Goal: Navigation & Orientation: Understand site structure

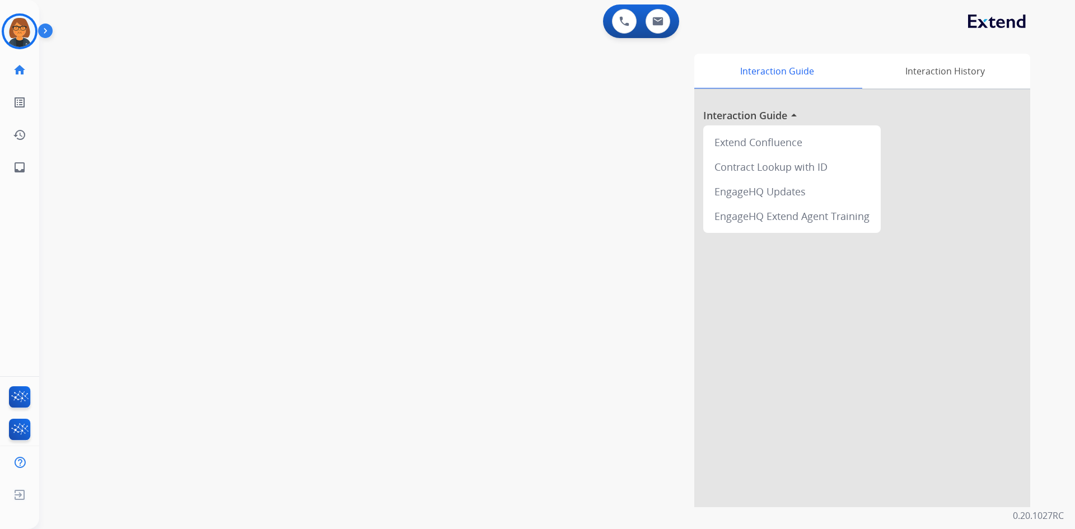
click at [43, 30] on img at bounding box center [47, 32] width 19 height 21
